Goal: Download file/media

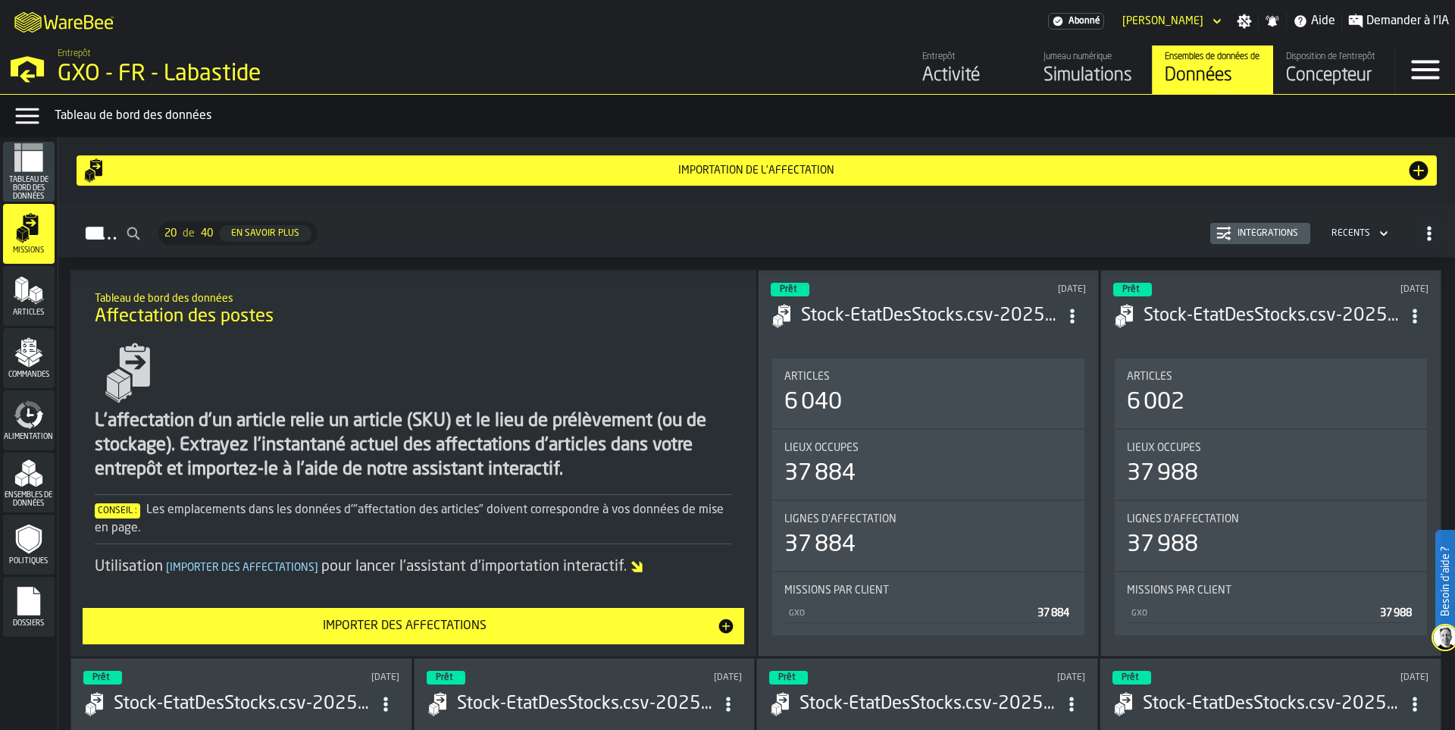
click at [1080, 321] on icon "ItemListCard-DashboardItemContainer" at bounding box center [1072, 315] width 15 height 15
click at [1067, 345] on div "Ouvrir" at bounding box center [1039, 346] width 79 height 18
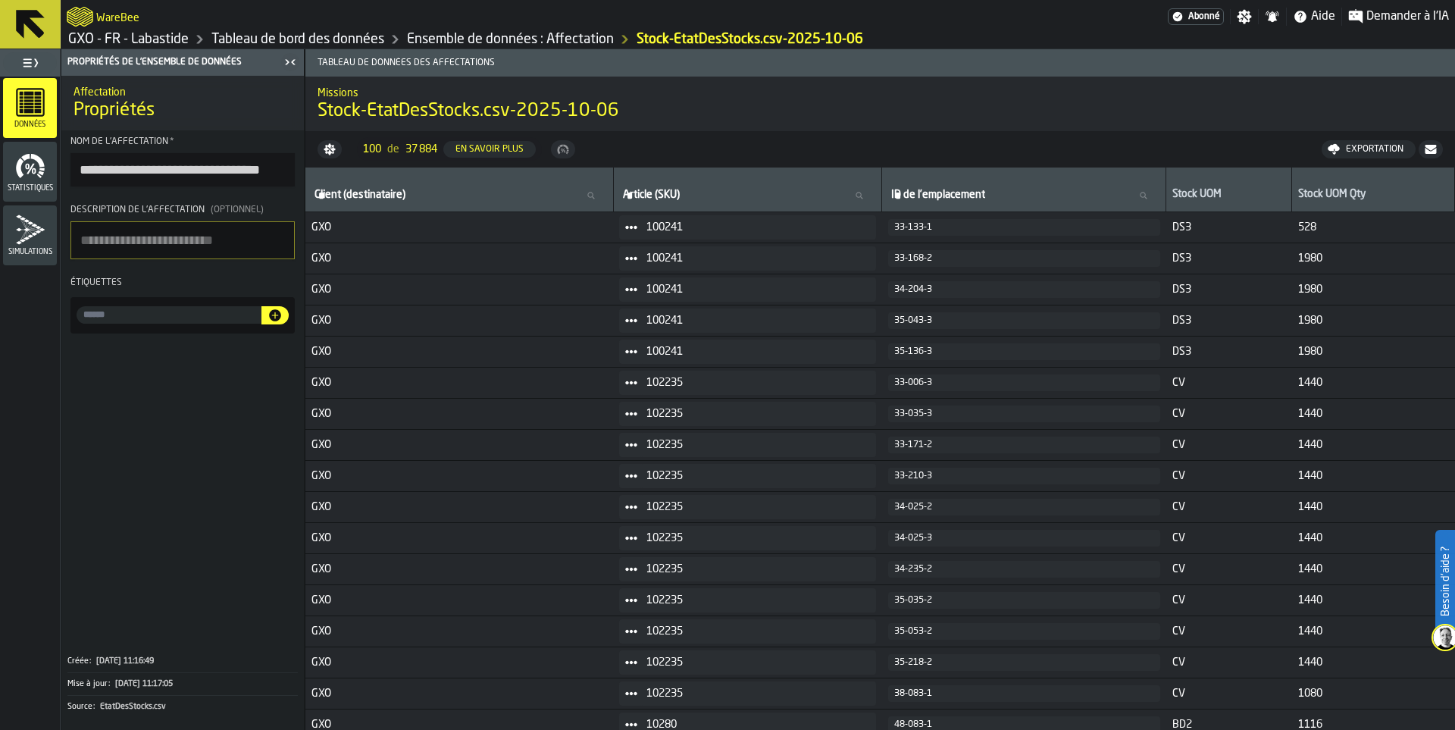
click at [30, 177] on icon "menu Statistiques" at bounding box center [30, 166] width 30 height 30
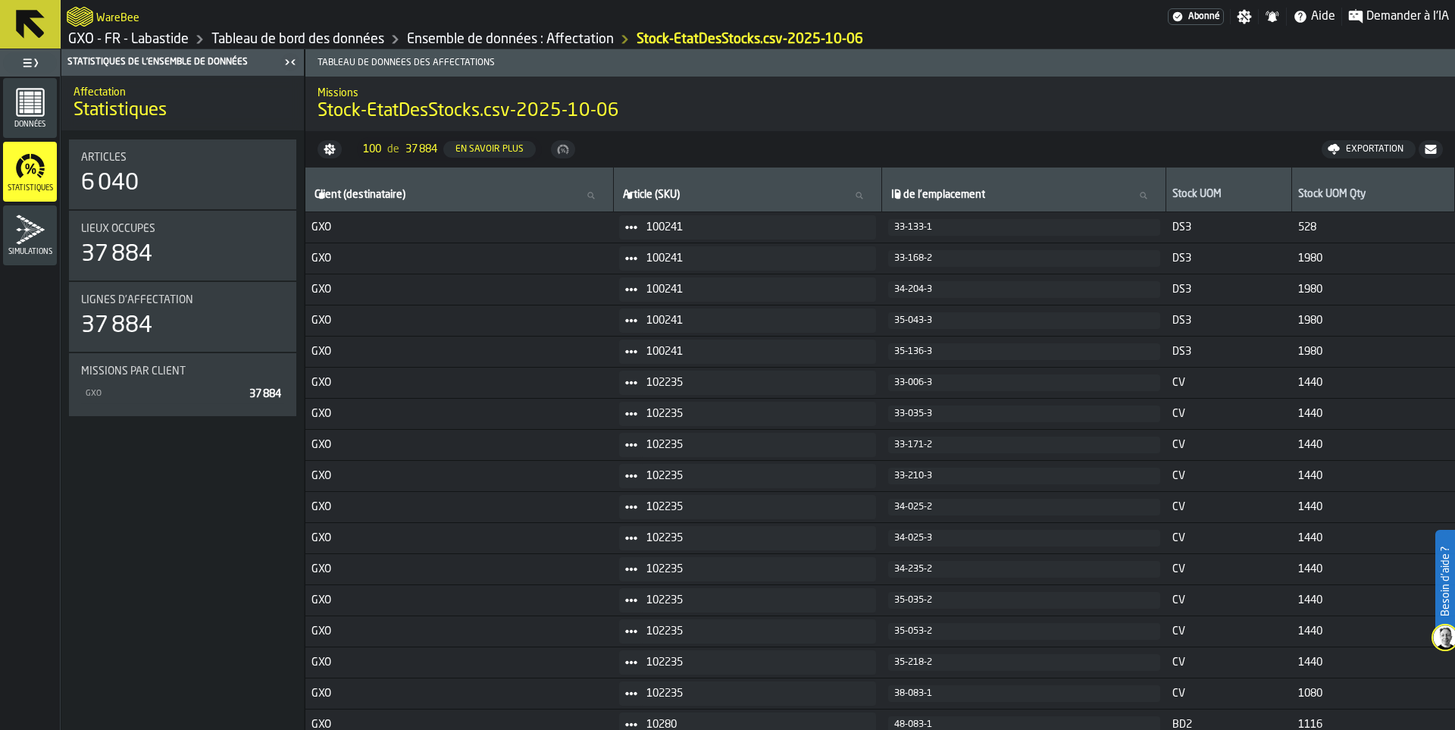
click at [532, 34] on link "Ensemble de données : Affectation" at bounding box center [510, 39] width 207 height 17
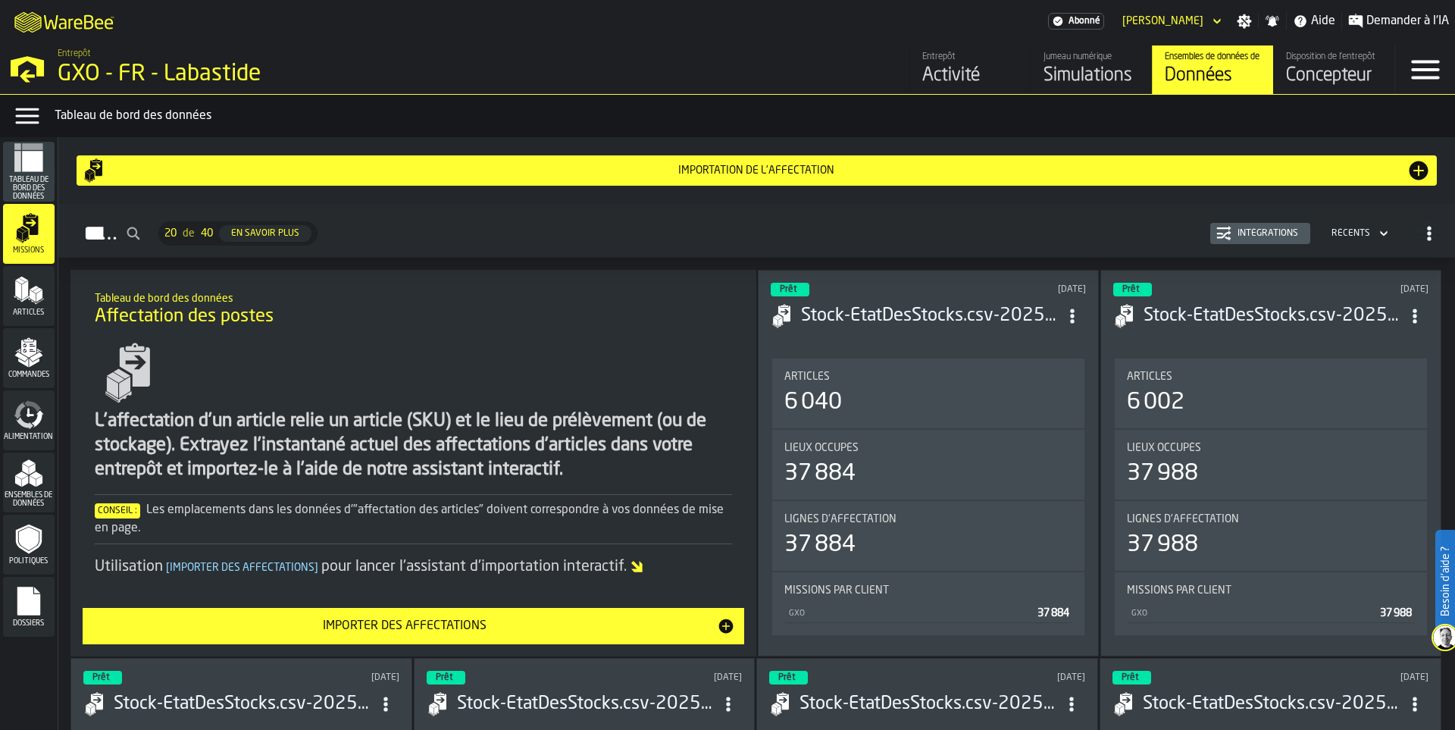
click at [31, 298] on polygon "menu Articles" at bounding box center [33, 296] width 6 height 12
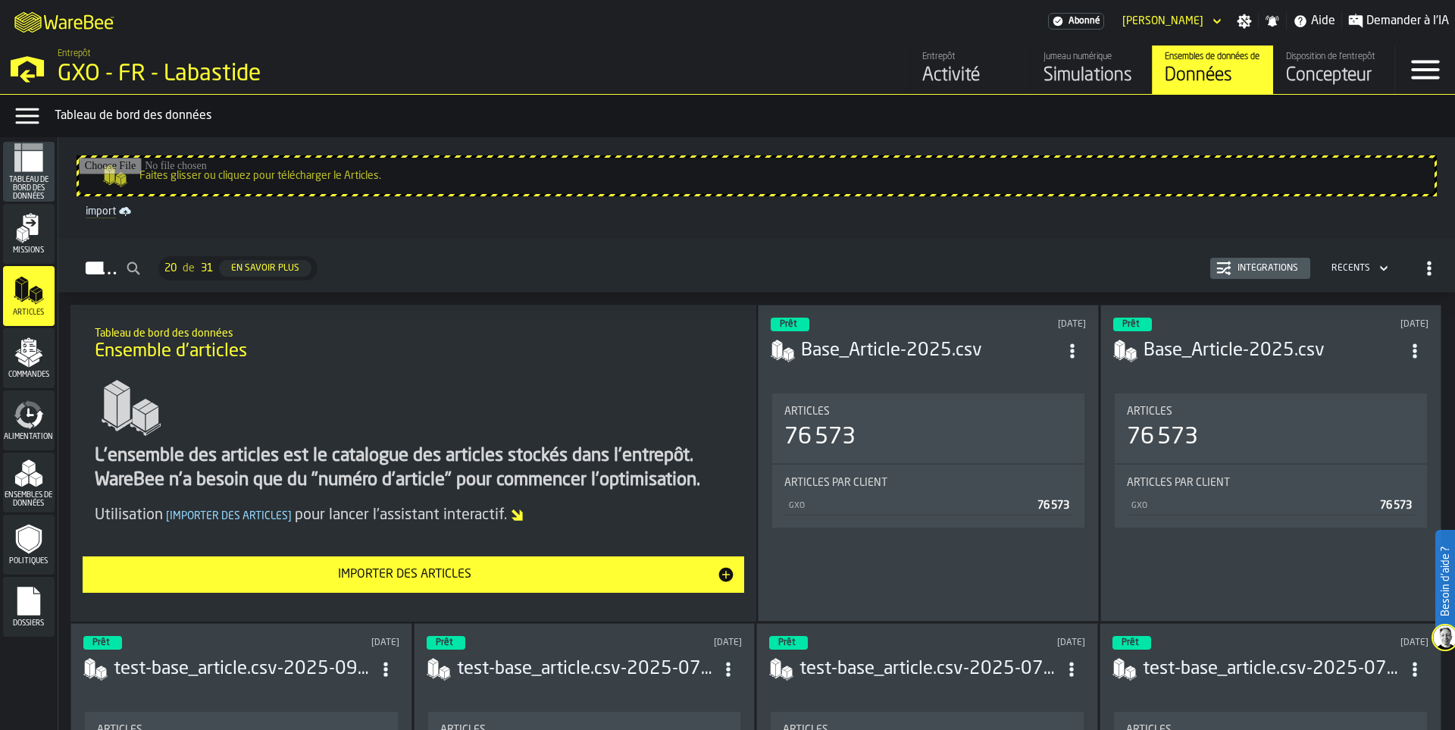
click at [1080, 353] on icon "ItemListCard-DashboardItemContainer" at bounding box center [1072, 350] width 15 height 15
click at [1050, 381] on div "Ouvrir" at bounding box center [1039, 381] width 79 height 18
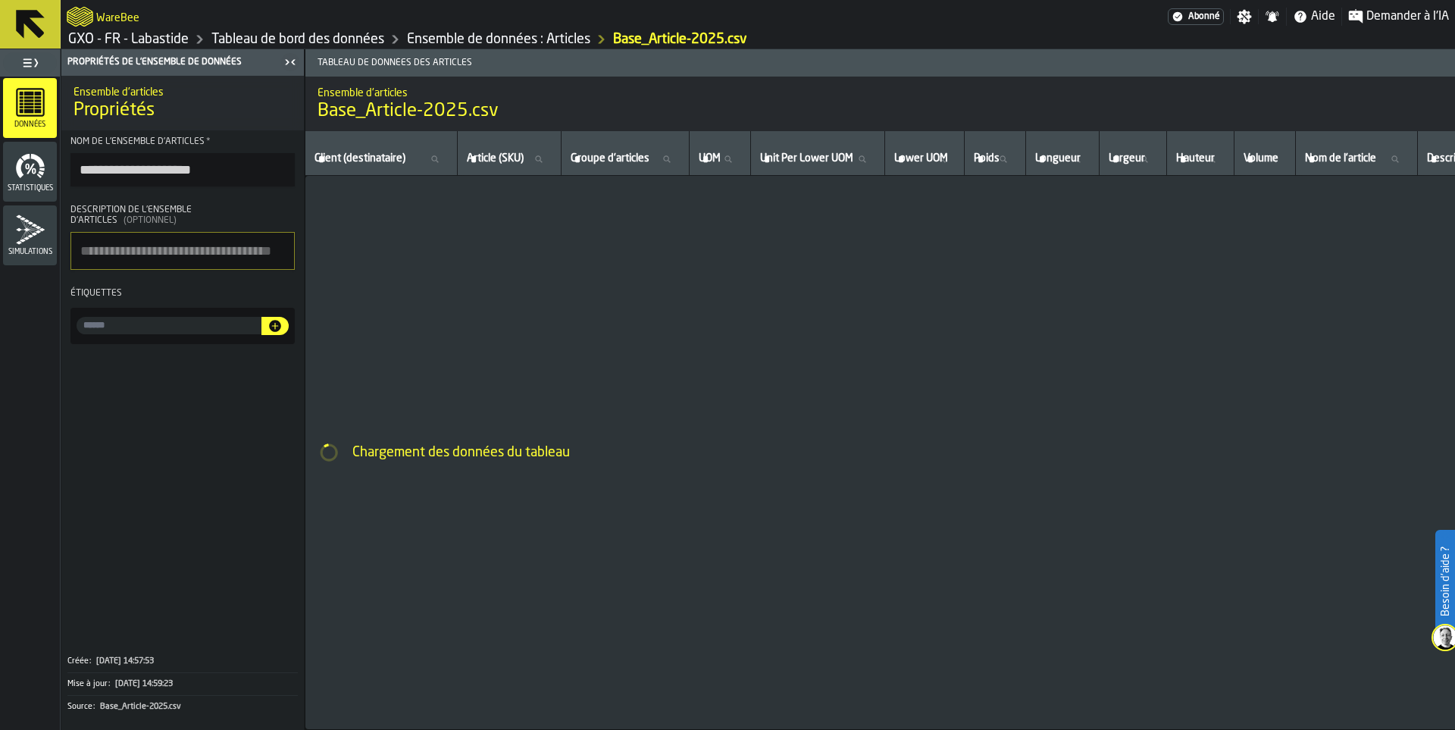
click at [33, 182] on div "Statistiques" at bounding box center [30, 172] width 54 height 42
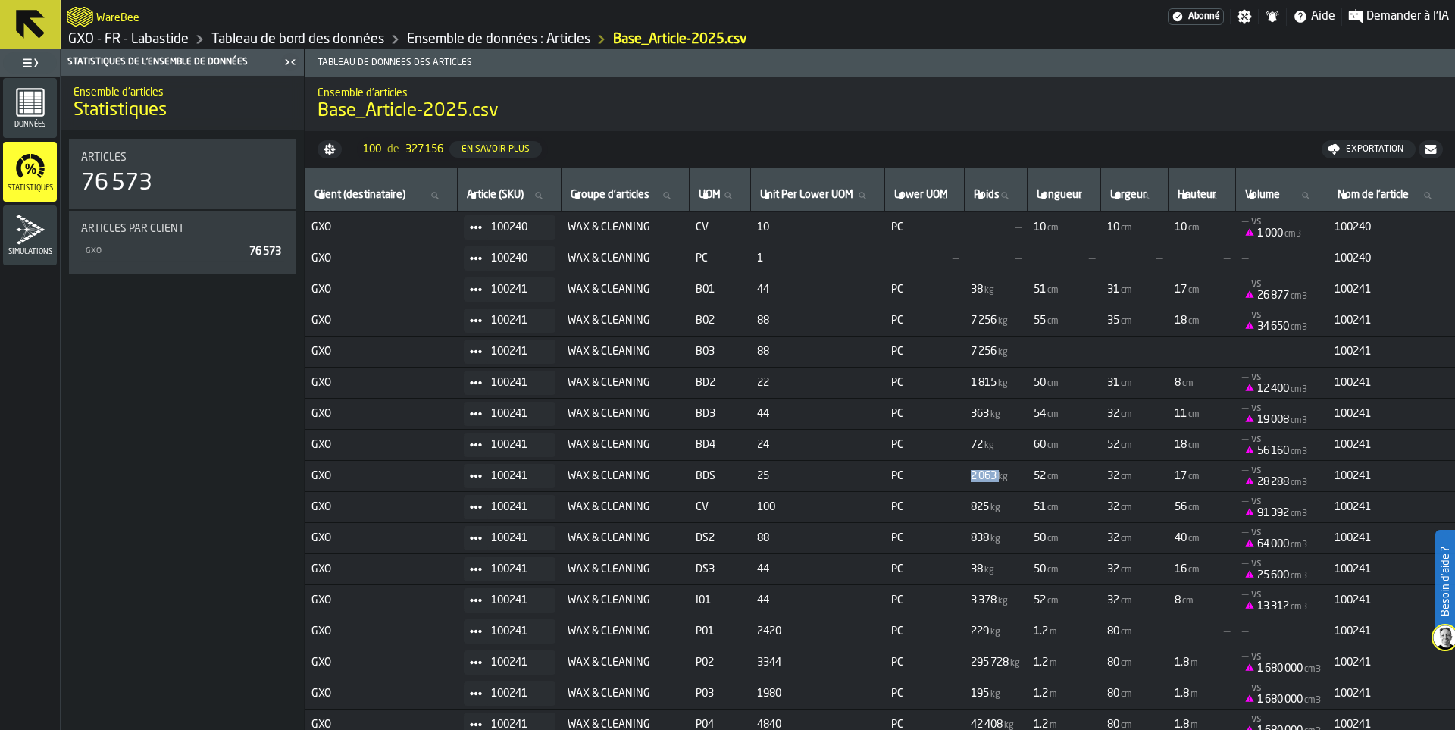
drag, startPoint x: 1006, startPoint y: 474, endPoint x: 1032, endPoint y: 476, distance: 26.6
click at [1010, 476] on span "2 063 kg" at bounding box center [990, 476] width 39 height 12
click at [1000, 191] on span "Poids" at bounding box center [987, 195] width 26 height 12
click at [1021, 191] on input "Poids Poids" at bounding box center [996, 196] width 50 height 20
click at [1021, 177] on div "Poids Poids" at bounding box center [996, 190] width 50 height 32
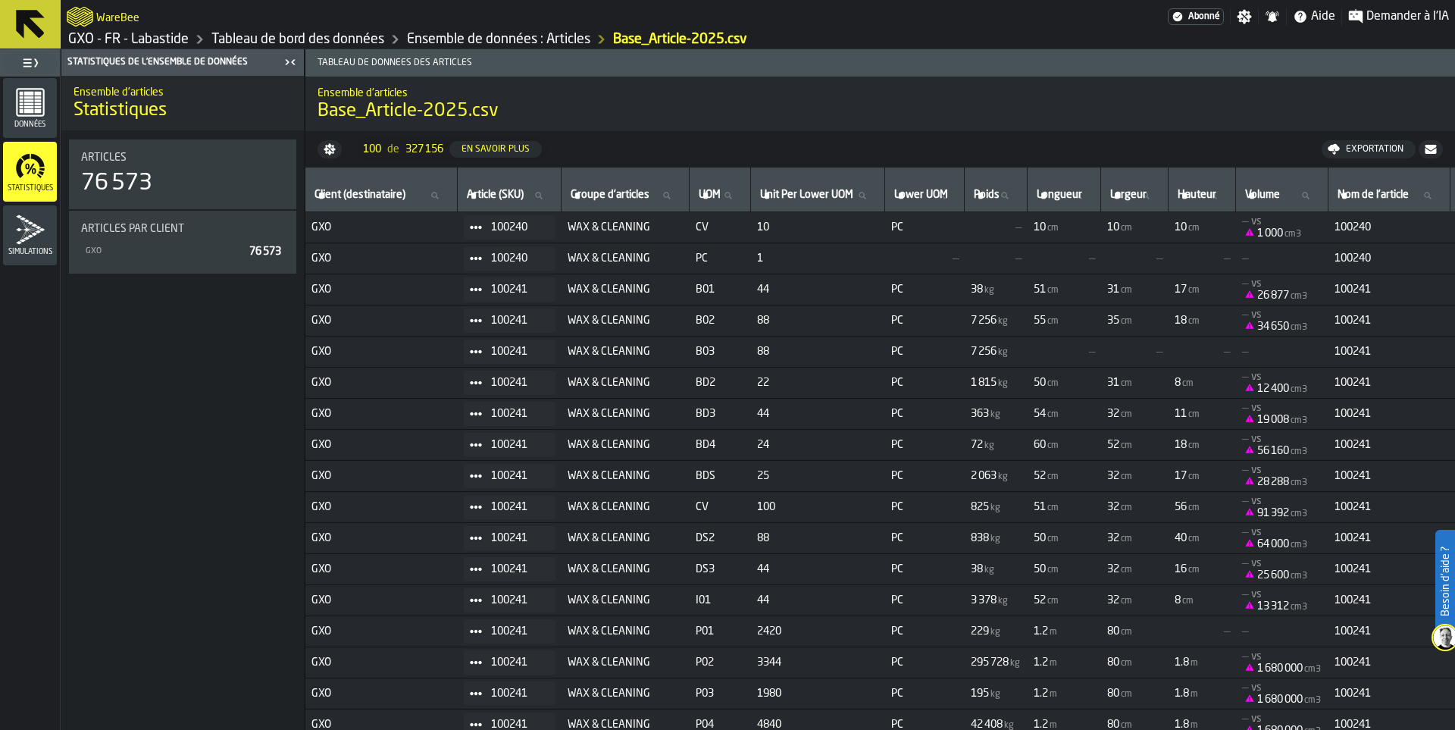
click at [1008, 188] on label "Poids Poids" at bounding box center [996, 196] width 50 height 20
click at [1008, 188] on input "Poids Poids" at bounding box center [996, 196] width 50 height 20
click at [1032, 149] on nav "100 de 327 156 En savoir plus Exportation" at bounding box center [880, 149] width 1150 height 36
click at [1373, 149] on div "Exportation" at bounding box center [1375, 149] width 70 height 11
drag, startPoint x: 403, startPoint y: 152, endPoint x: 437, endPoint y: 150, distance: 33.4
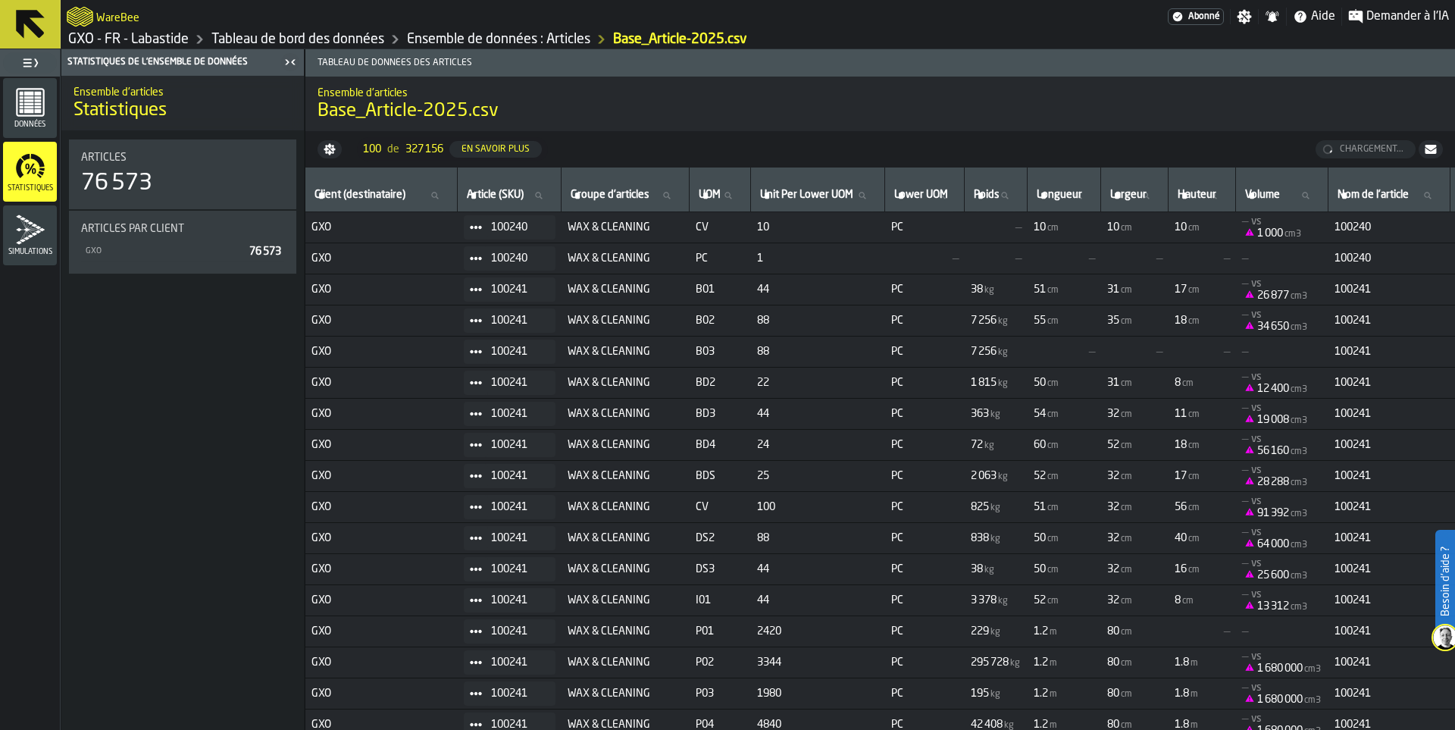
click at [437, 150] on div "100 de 327 156 En savoir plus" at bounding box center [452, 149] width 179 height 17
click at [1383, 147] on span "Télécharger (csv)" at bounding box center [1370, 149] width 79 height 12
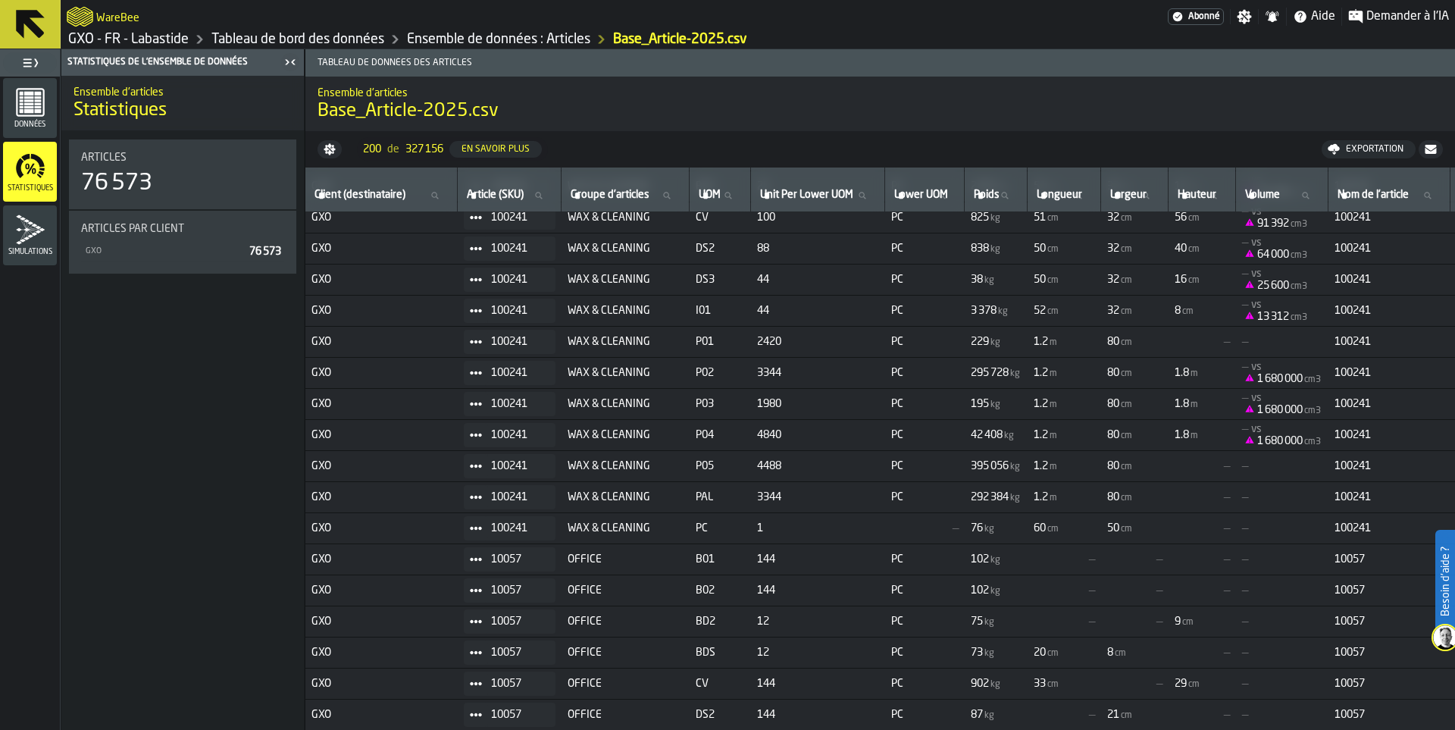
scroll to position [455, 0]
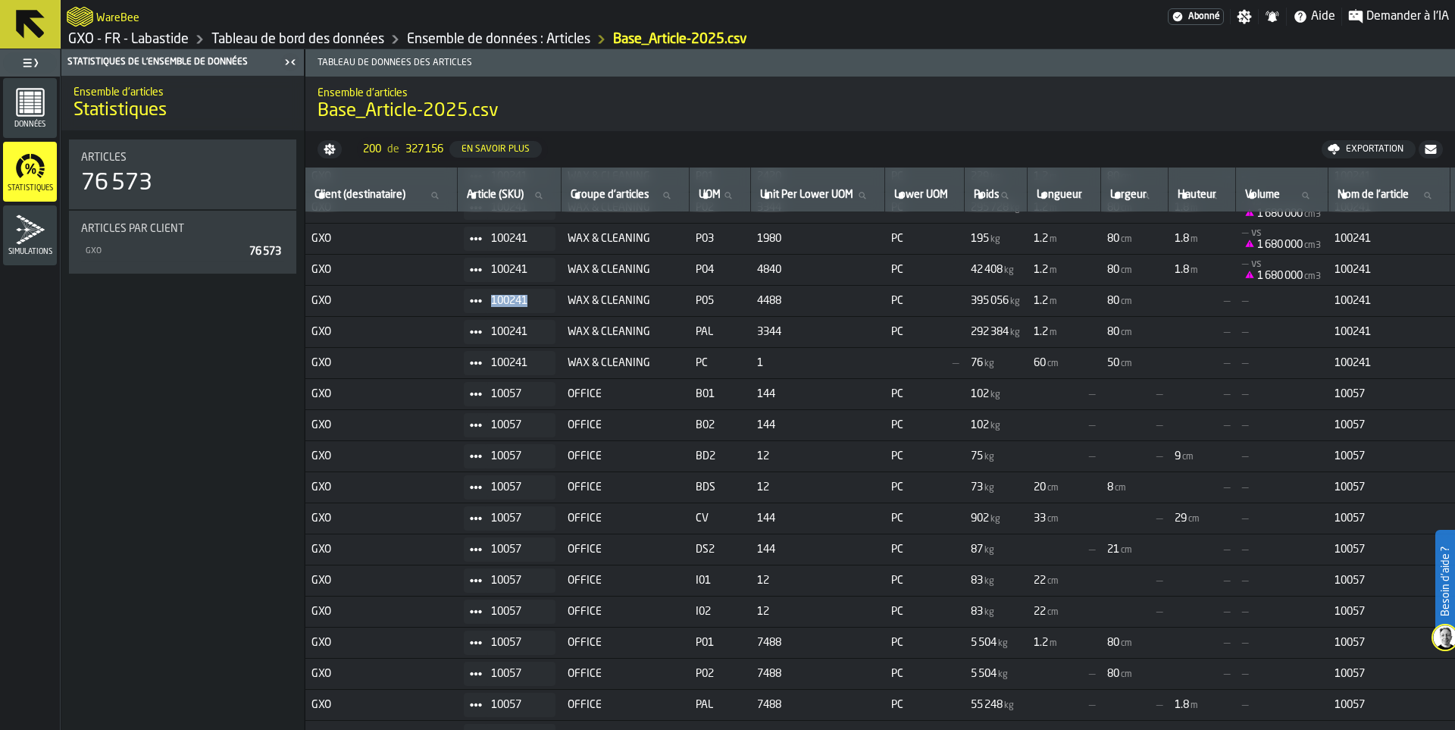
drag, startPoint x: 536, startPoint y: 299, endPoint x: 499, endPoint y: 299, distance: 36.4
click at [499, 299] on span "100241" at bounding box center [517, 301] width 52 height 12
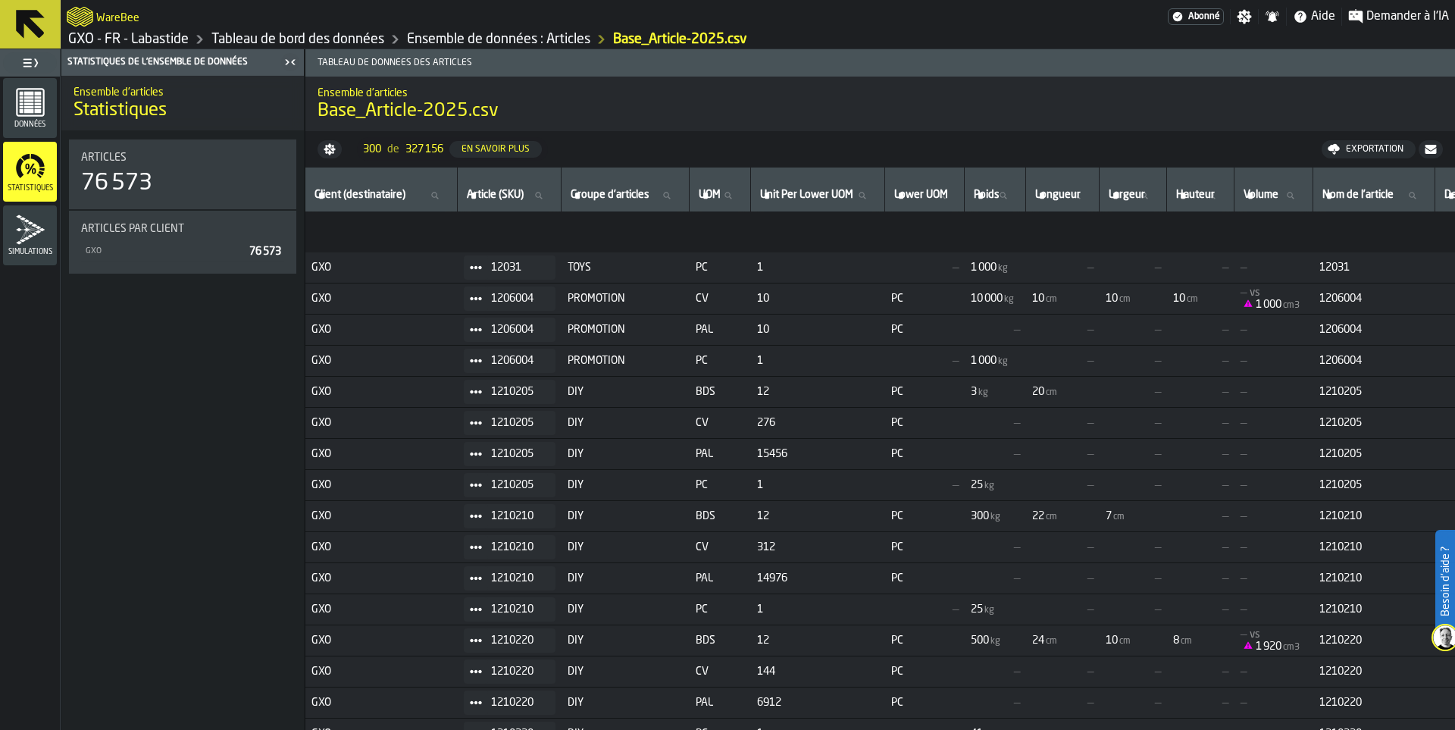
scroll to position [6812, 0]
